Goal: Find contact information: Find contact information

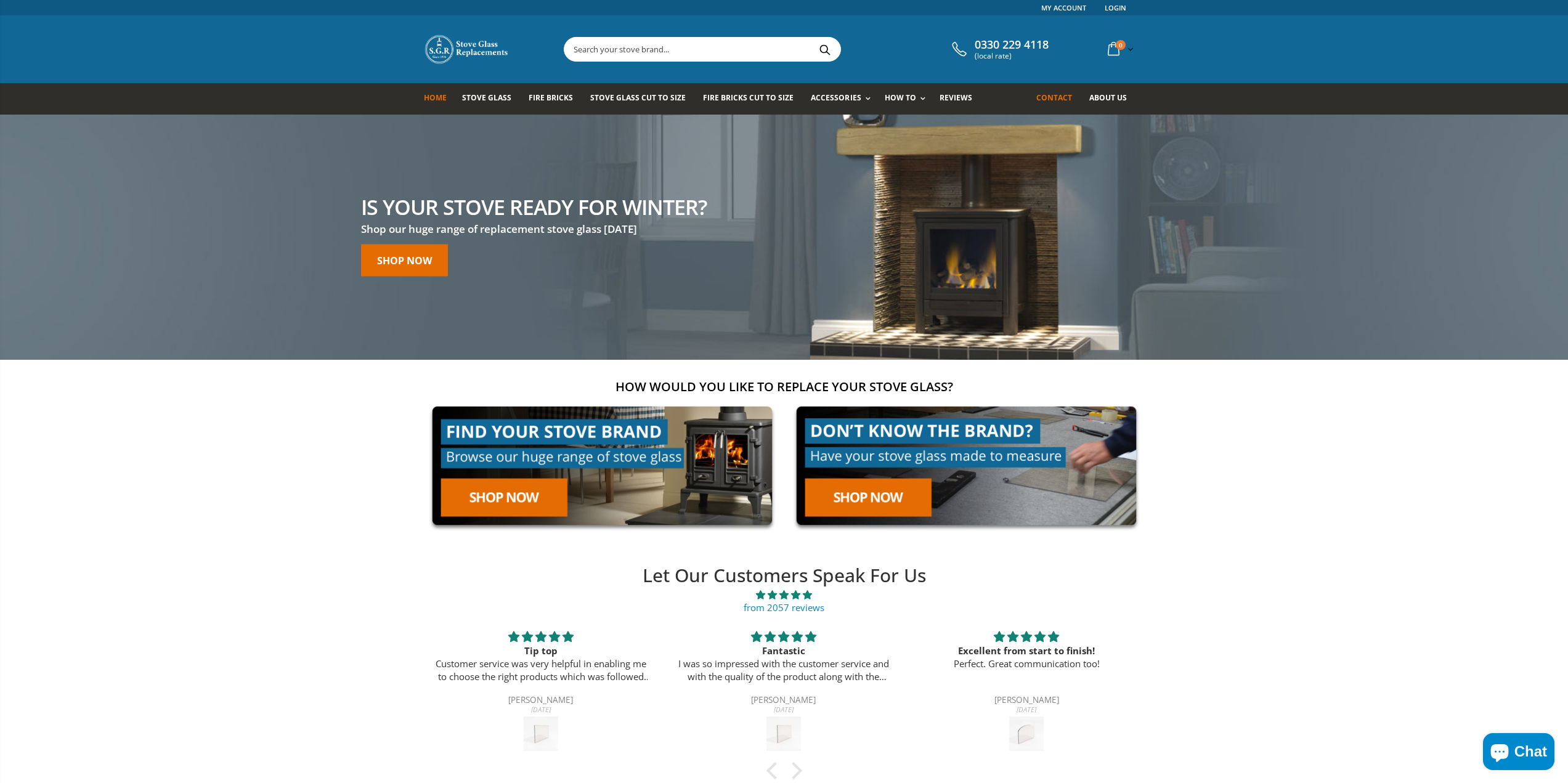
click at [1057, 97] on span "Contact" at bounding box center [1054, 97] width 36 height 10
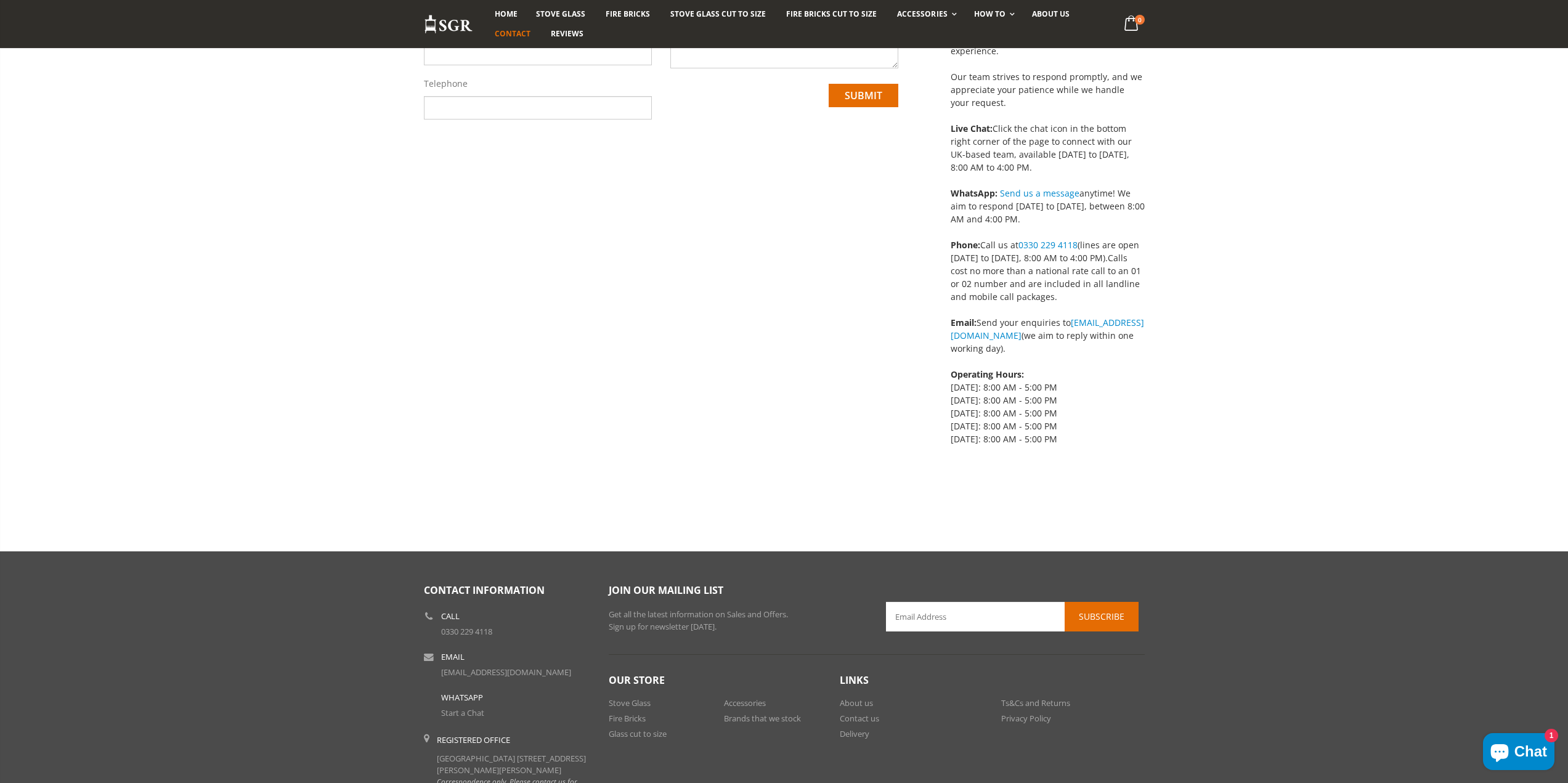
scroll to position [318, 0]
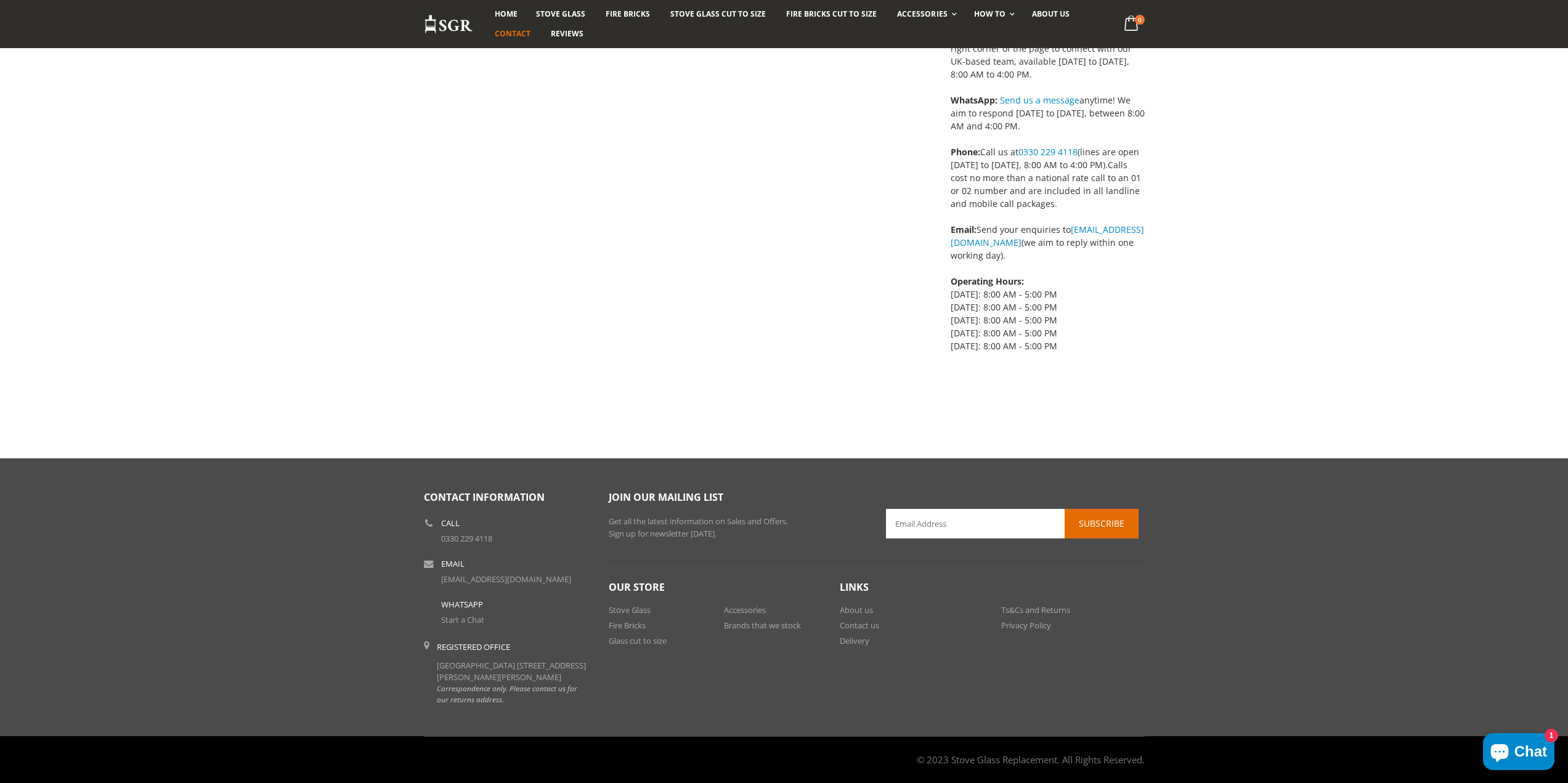
drag, startPoint x: 487, startPoint y: 680, endPoint x: 432, endPoint y: 655, distance: 60.4
click at [432, 655] on li "Registered Office [GEOGRAPHIC_DATA] [STREET_ADDRESS][PERSON_NAME][PERSON_NAME] …" at bounding box center [506, 673] width 166 height 75
copy div "[GEOGRAPHIC_DATA] [STREET_ADDRESS][PERSON_NAME][PERSON_NAME]"
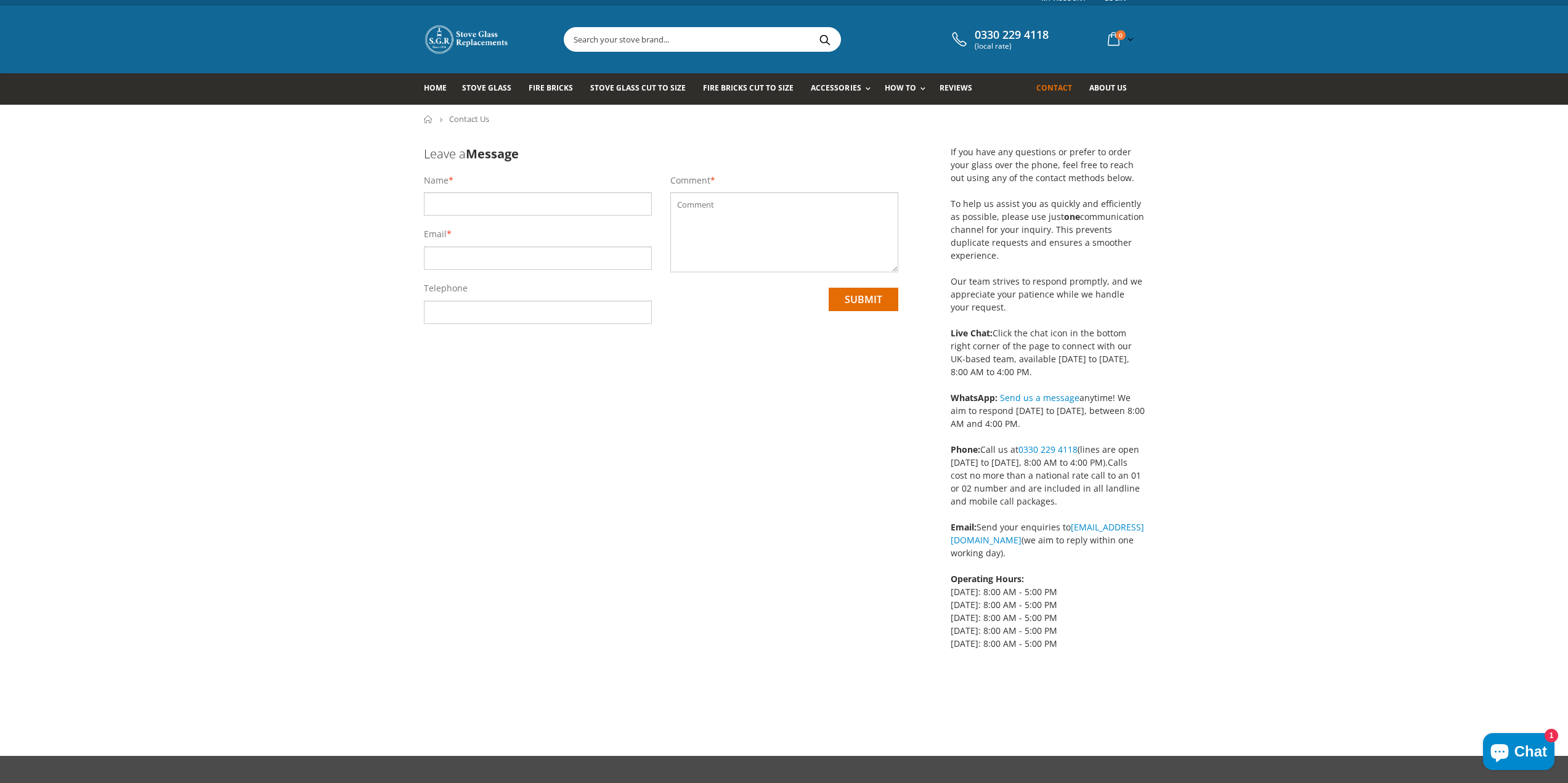
scroll to position [0, 0]
